Goal: Task Accomplishment & Management: Manage account settings

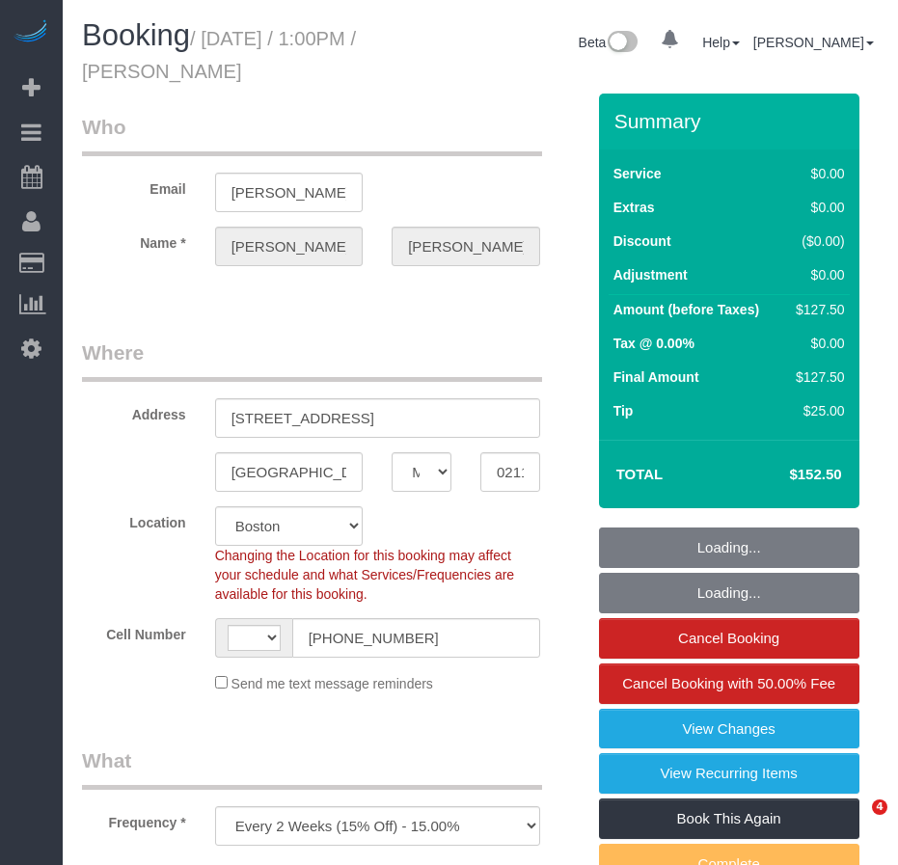
select select "MA"
select select "object:376"
select select "string:US"
select select "string:stripe-pm_1Kdhzz4VGloSiKo70KFipYMT"
select select "spot1"
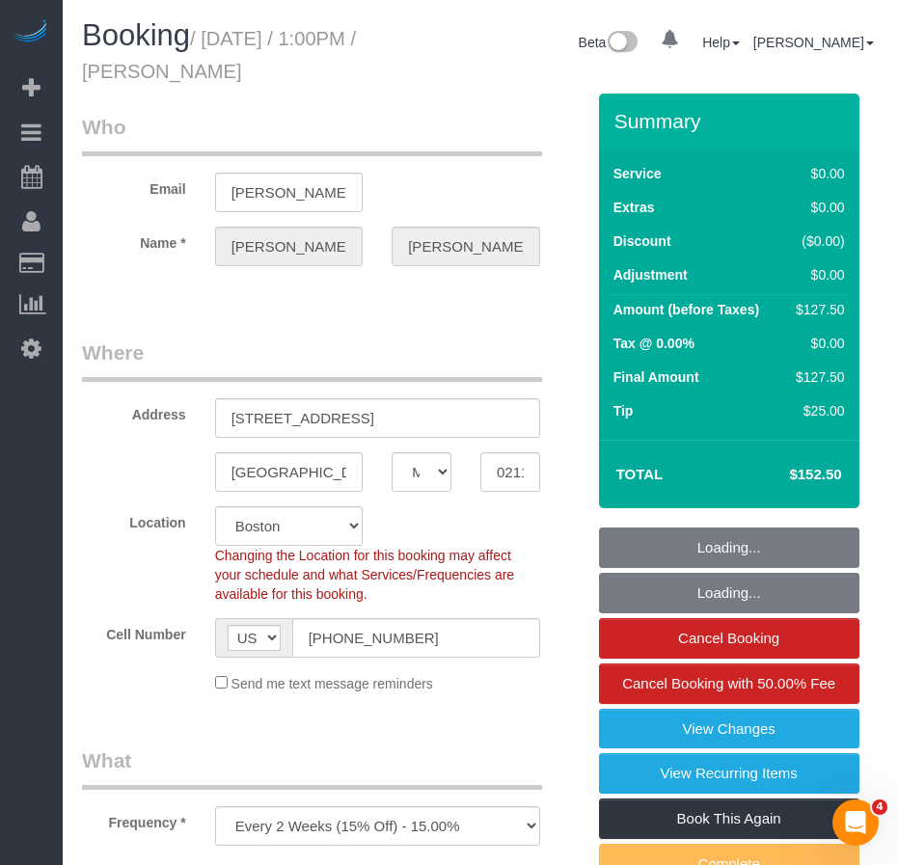
select select "number:89"
select select "number:90"
select select "number:15"
select select "number:7"
select select "1"
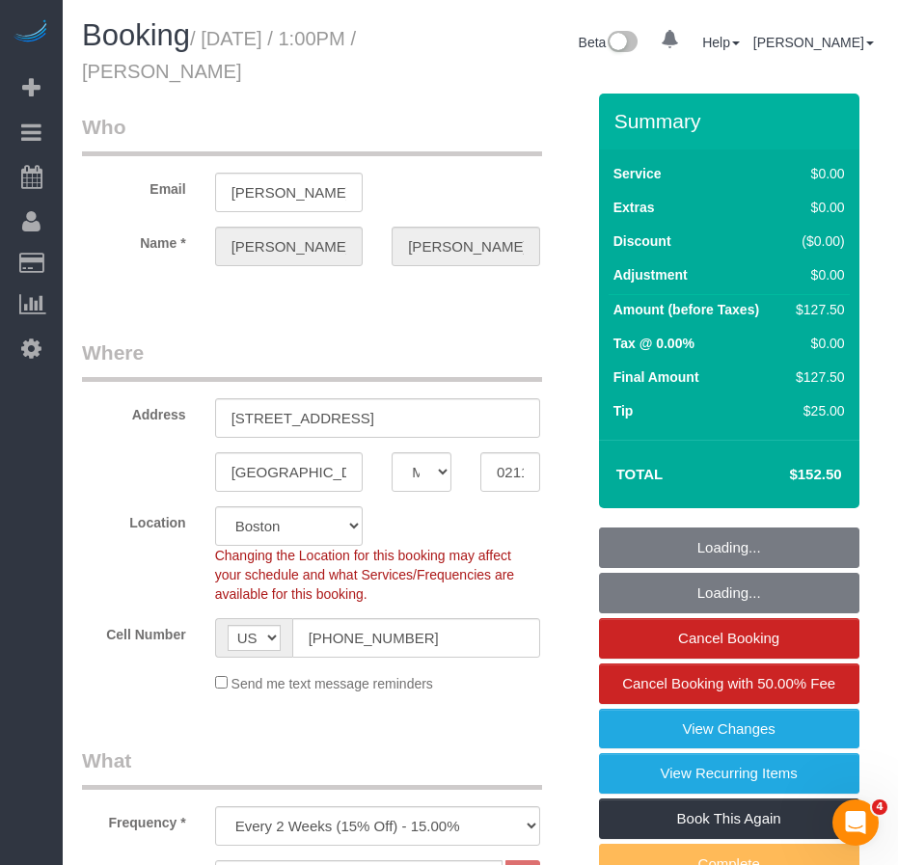
select select "1"
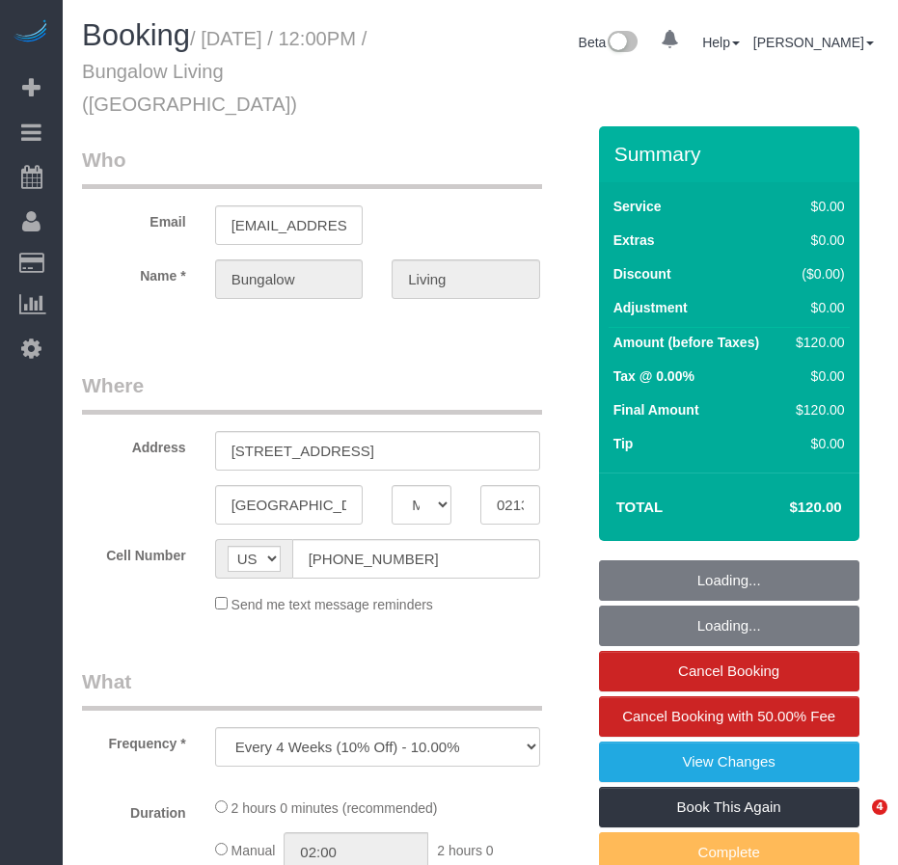
select select "MA"
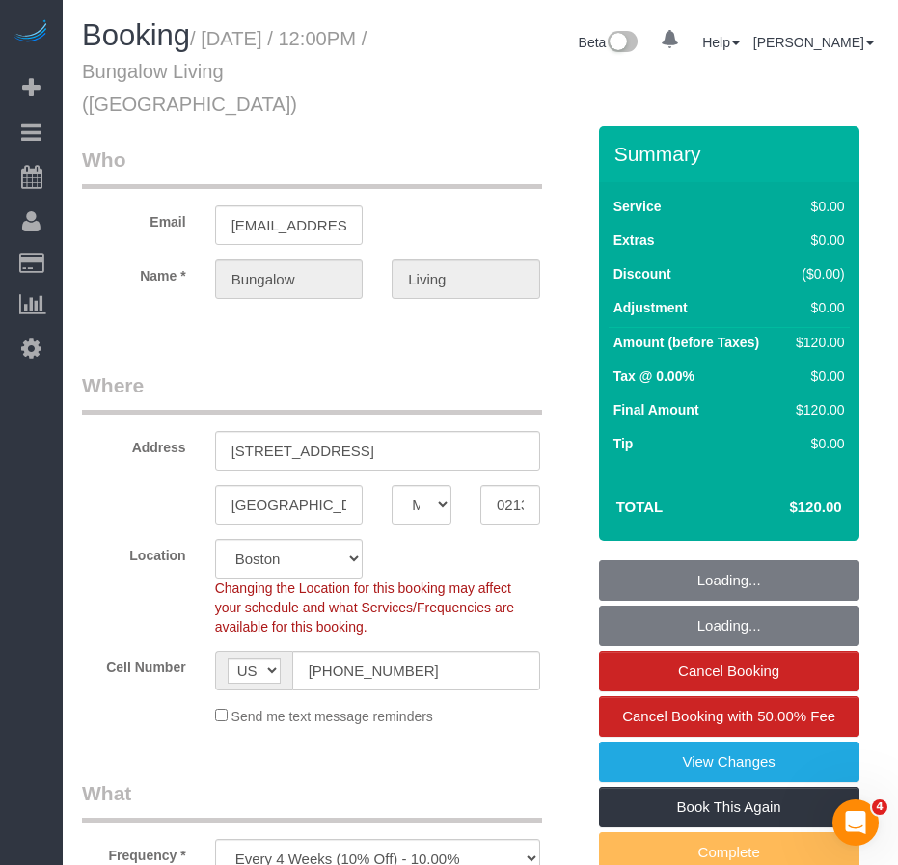
select select "spot1"
select select "object:610"
select select "number:89"
select select "number:90"
select select "number:15"
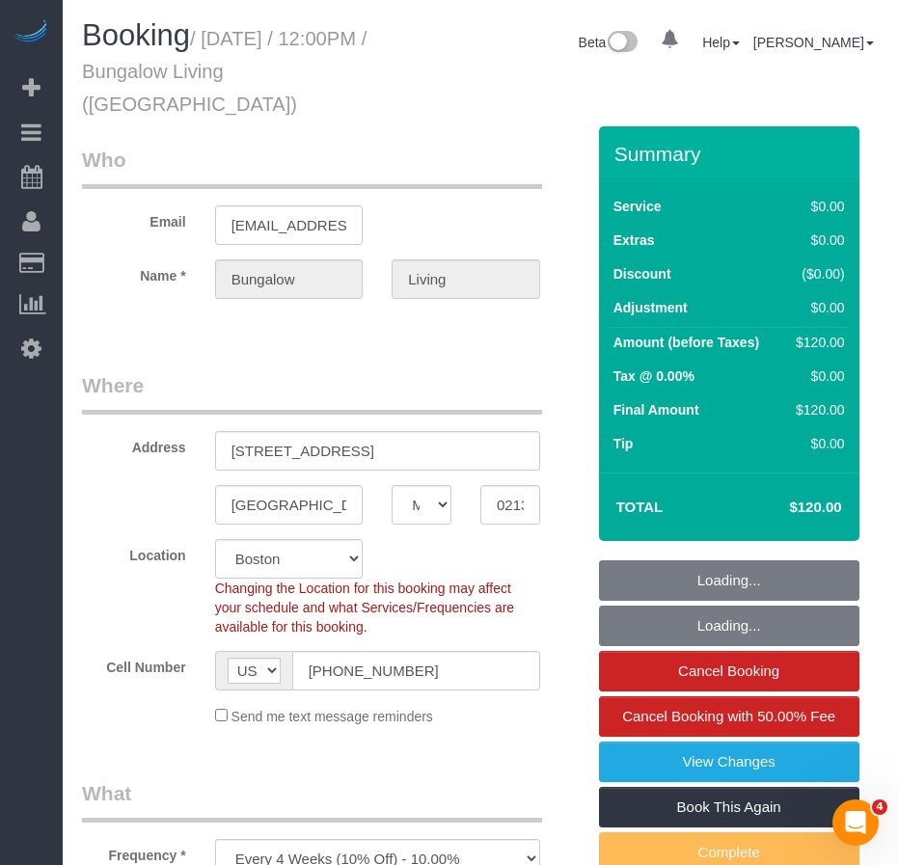
select select "number:7"
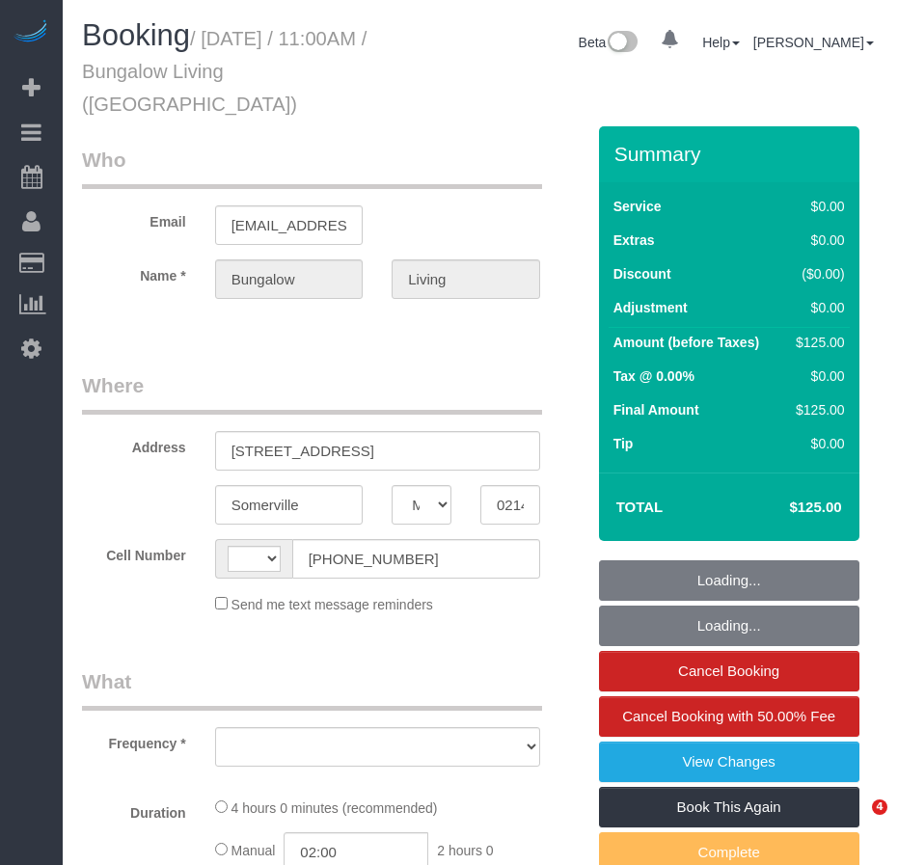
select select "MA"
select select "object:354"
select select "2"
select select "number:89"
select select "number:90"
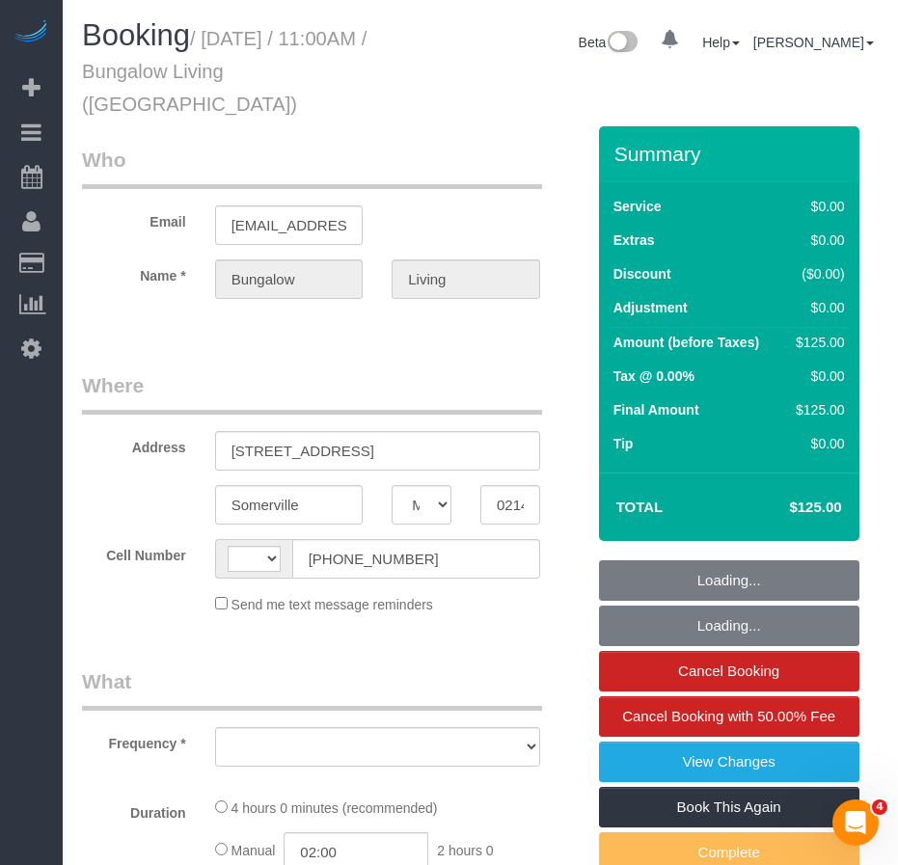
select select "number:15"
select select "number:7"
select select "number:21"
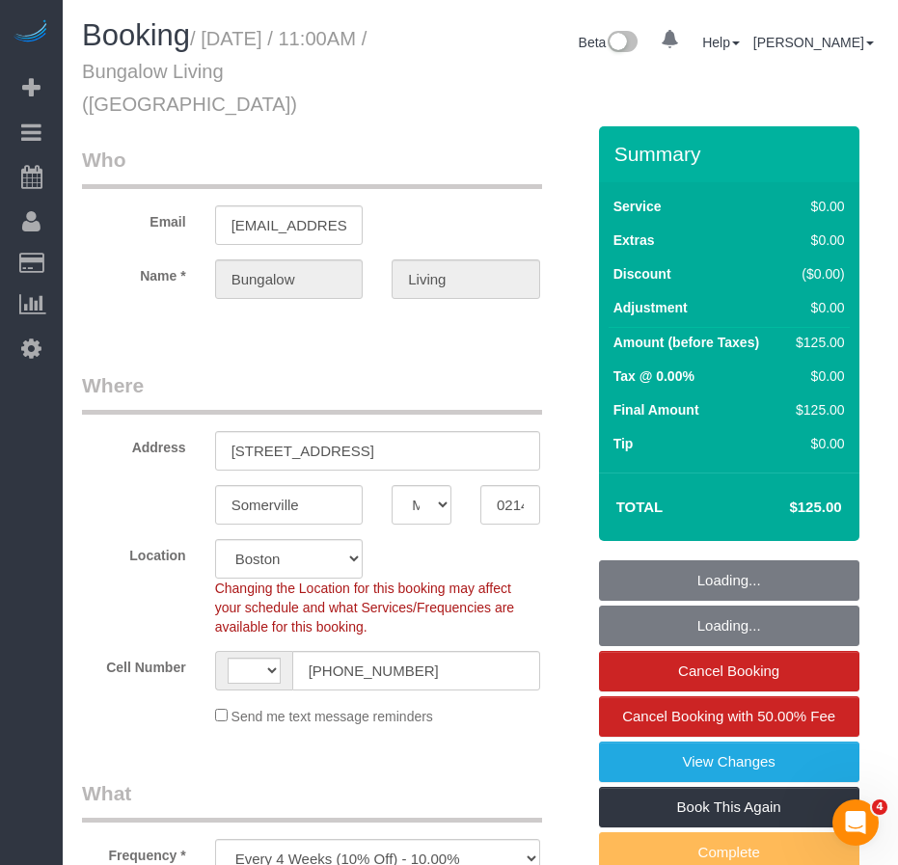
select select "object:618"
select select "string:[GEOGRAPHIC_DATA]"
select select "spot1"
select select "2"
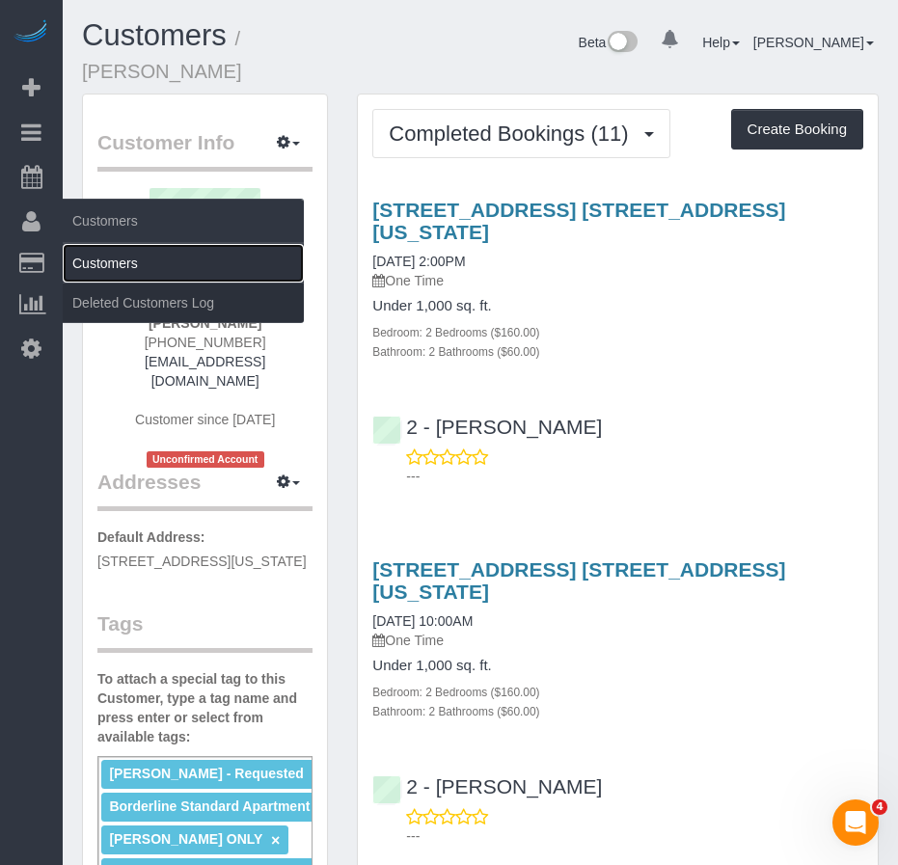
click at [110, 267] on link "Customers" at bounding box center [183, 263] width 241 height 39
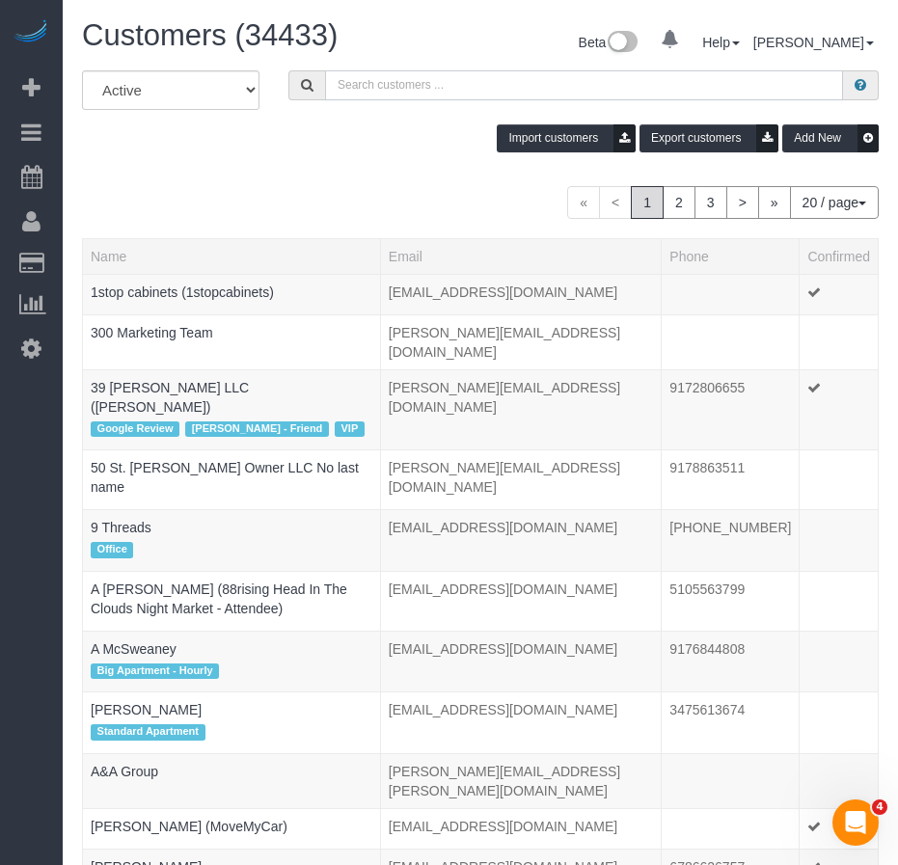
click at [361, 85] on input "text" at bounding box center [584, 85] width 518 height 30
paste input "[PERSON_NAME]"
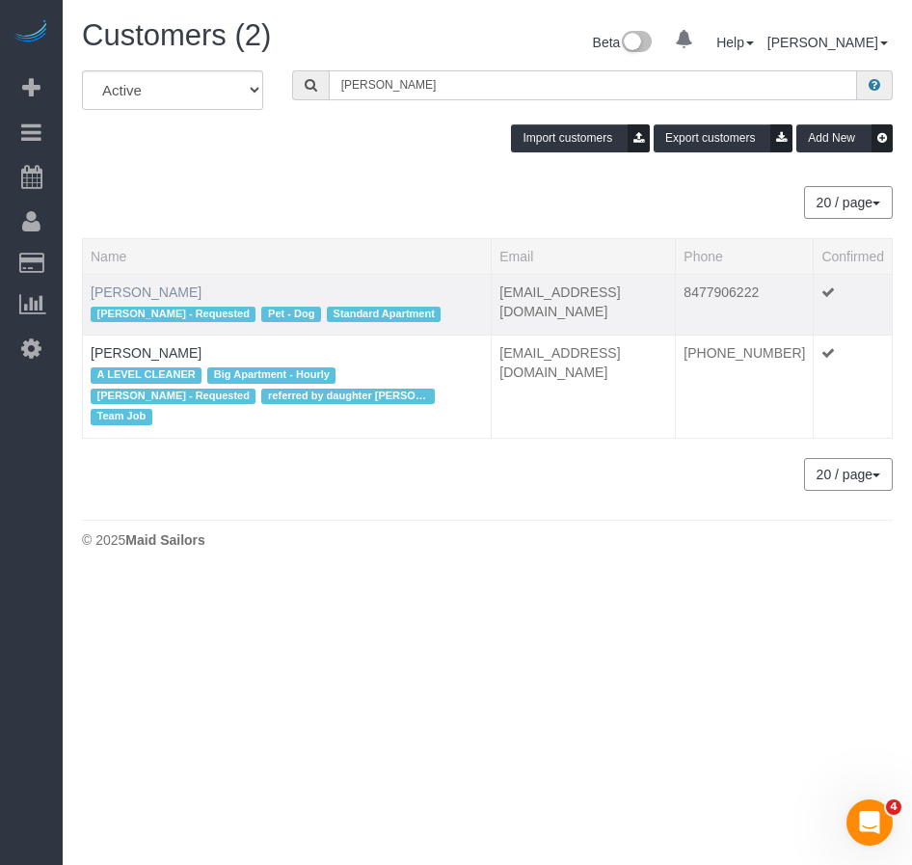
type input "[PERSON_NAME]"
click at [126, 295] on link "[PERSON_NAME]" at bounding box center [146, 291] width 111 height 15
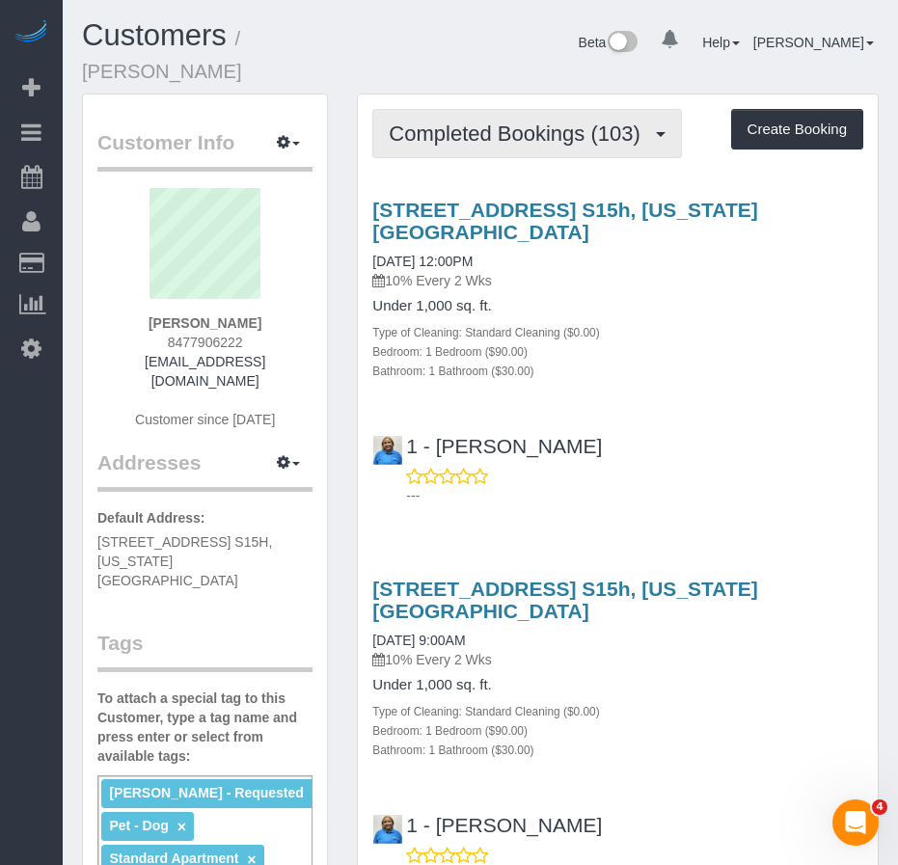
click at [500, 122] on span "Completed Bookings (103)" at bounding box center [519, 134] width 260 height 24
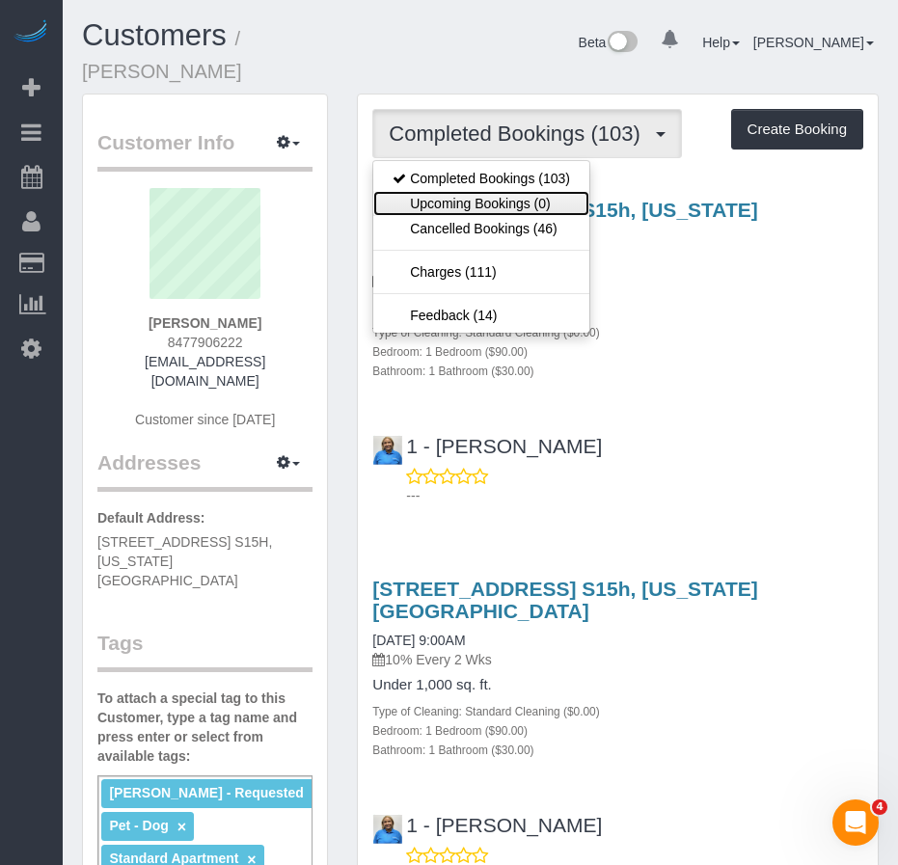
click at [483, 191] on link "Upcoming Bookings (0)" at bounding box center [481, 203] width 216 height 25
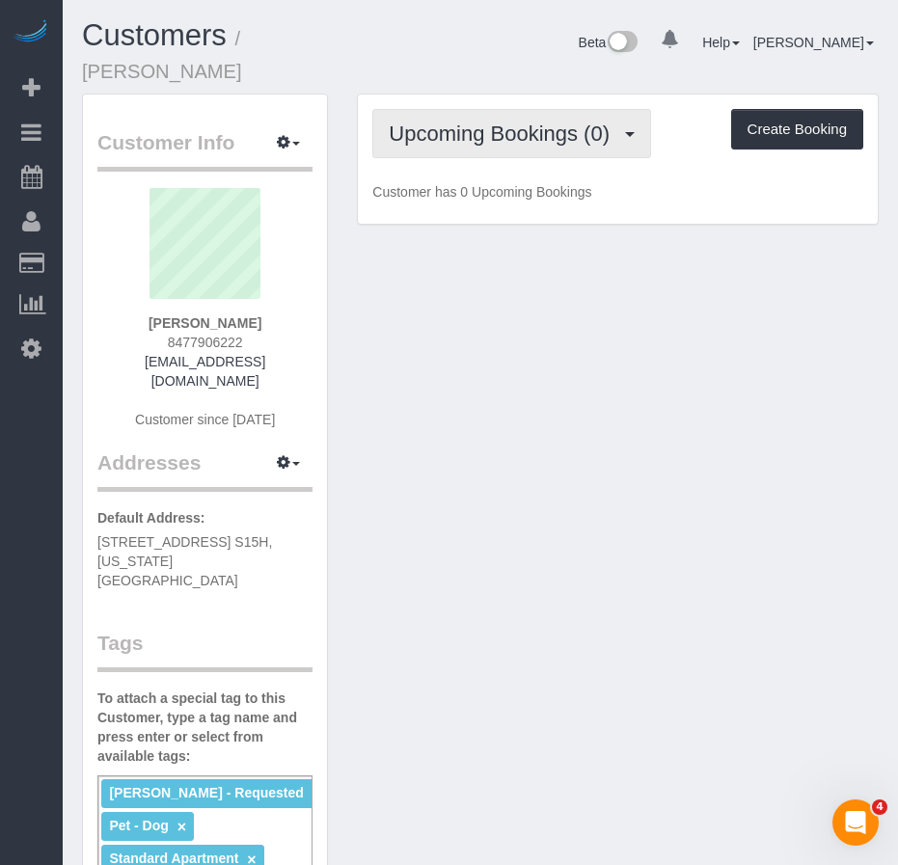
click at [442, 122] on span "Upcoming Bookings (0)" at bounding box center [504, 134] width 230 height 24
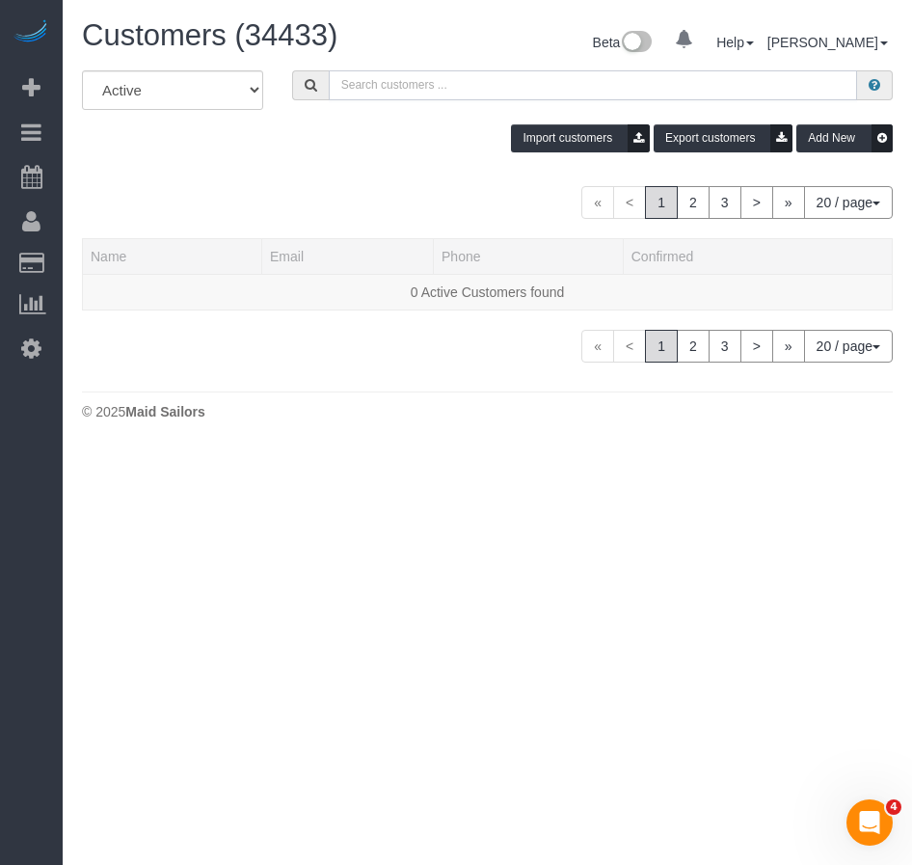
click at [469, 92] on input "text" at bounding box center [593, 85] width 528 height 30
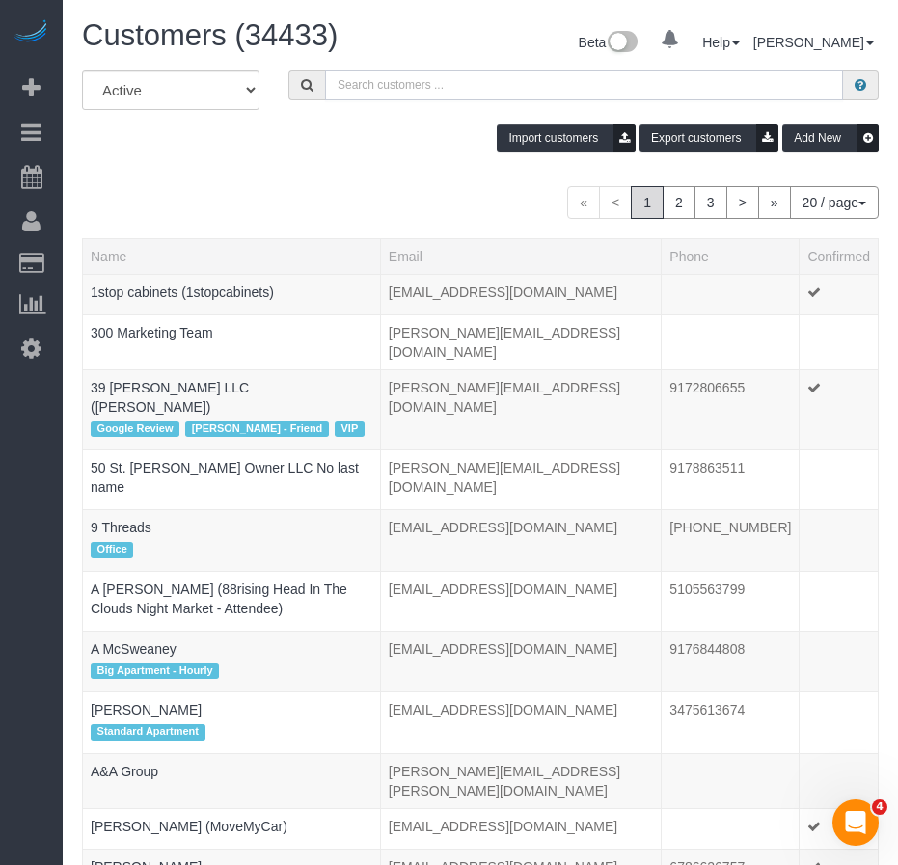
paste input "[PERSON_NAME]"
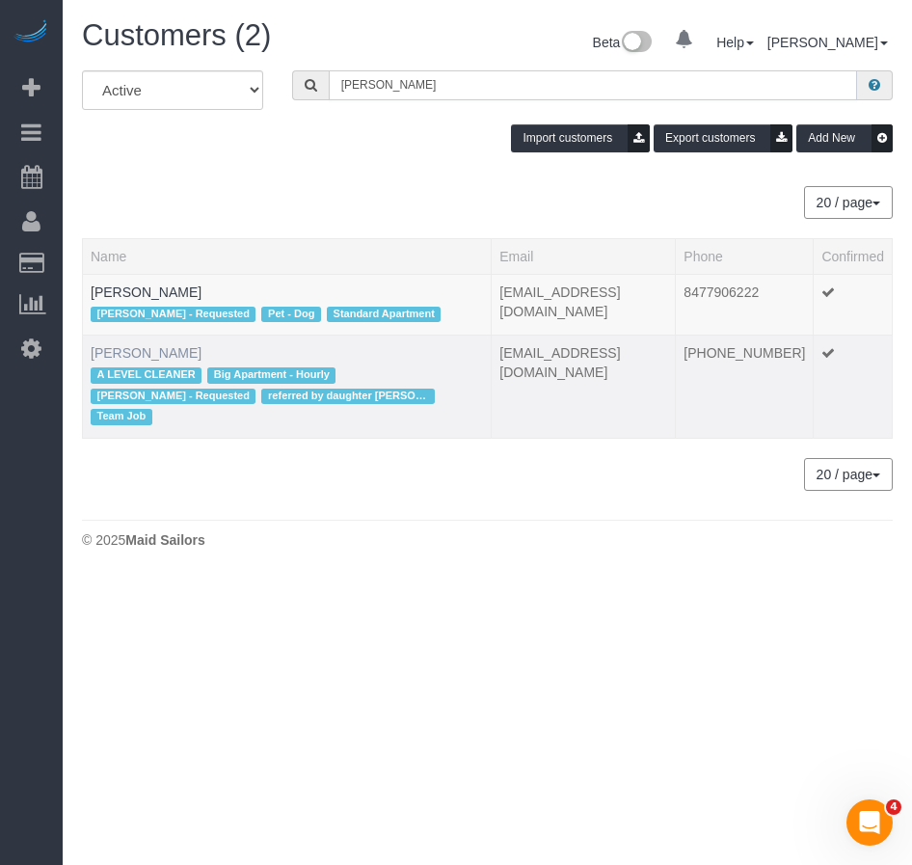
type input "[PERSON_NAME]"
click at [163, 353] on link "[PERSON_NAME]" at bounding box center [146, 352] width 111 height 15
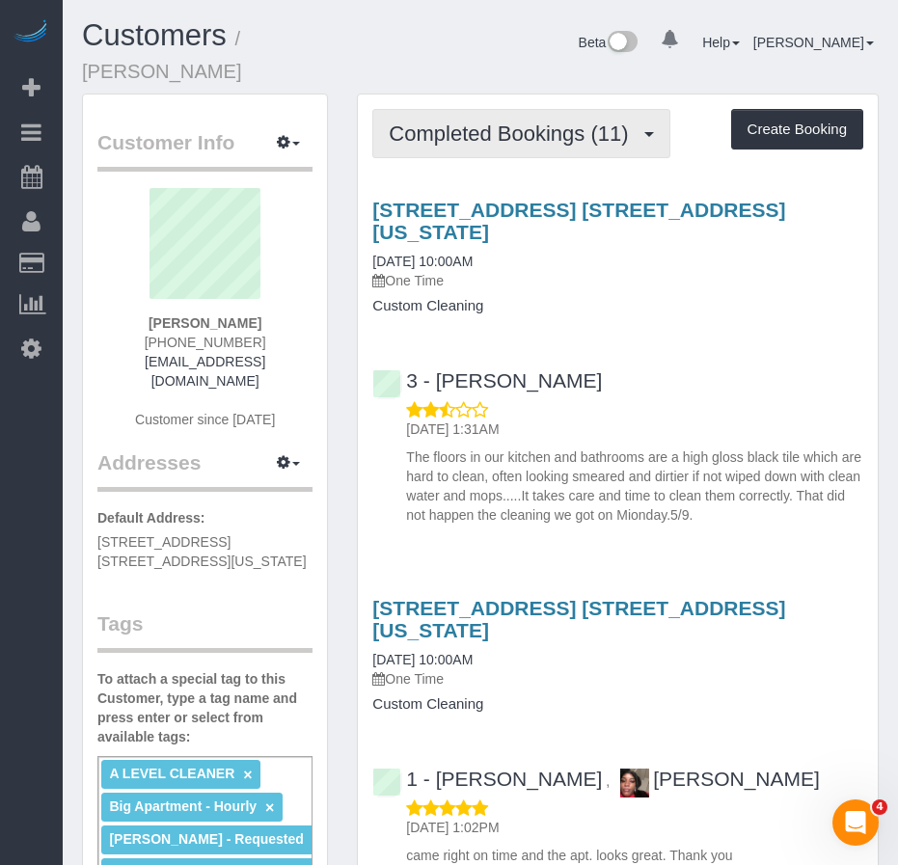
click at [491, 122] on span "Completed Bookings (11)" at bounding box center [513, 134] width 249 height 24
